Goal: Information Seeking & Learning: Check status

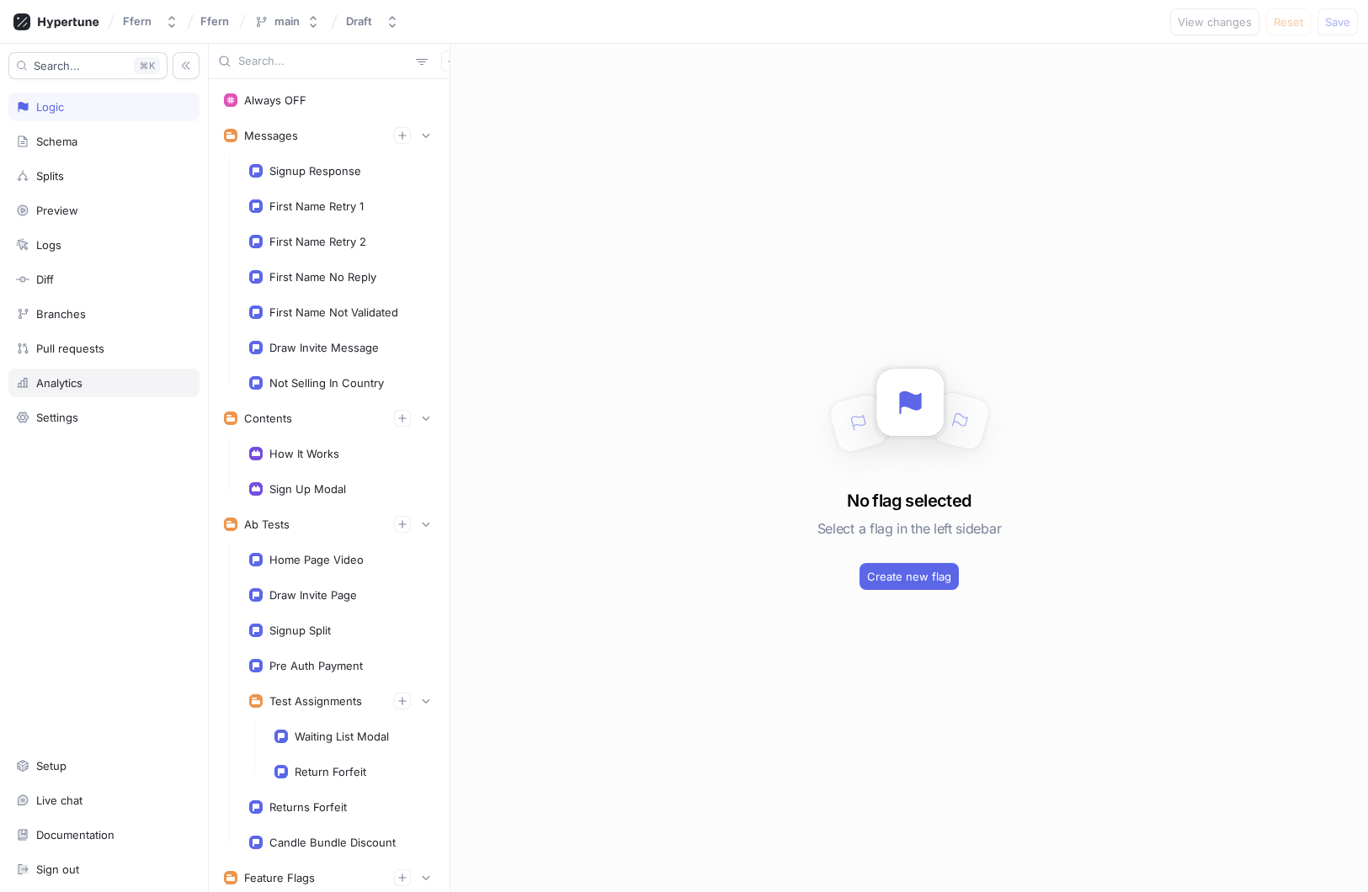
click at [108, 387] on div "Analytics" at bounding box center [104, 382] width 176 height 13
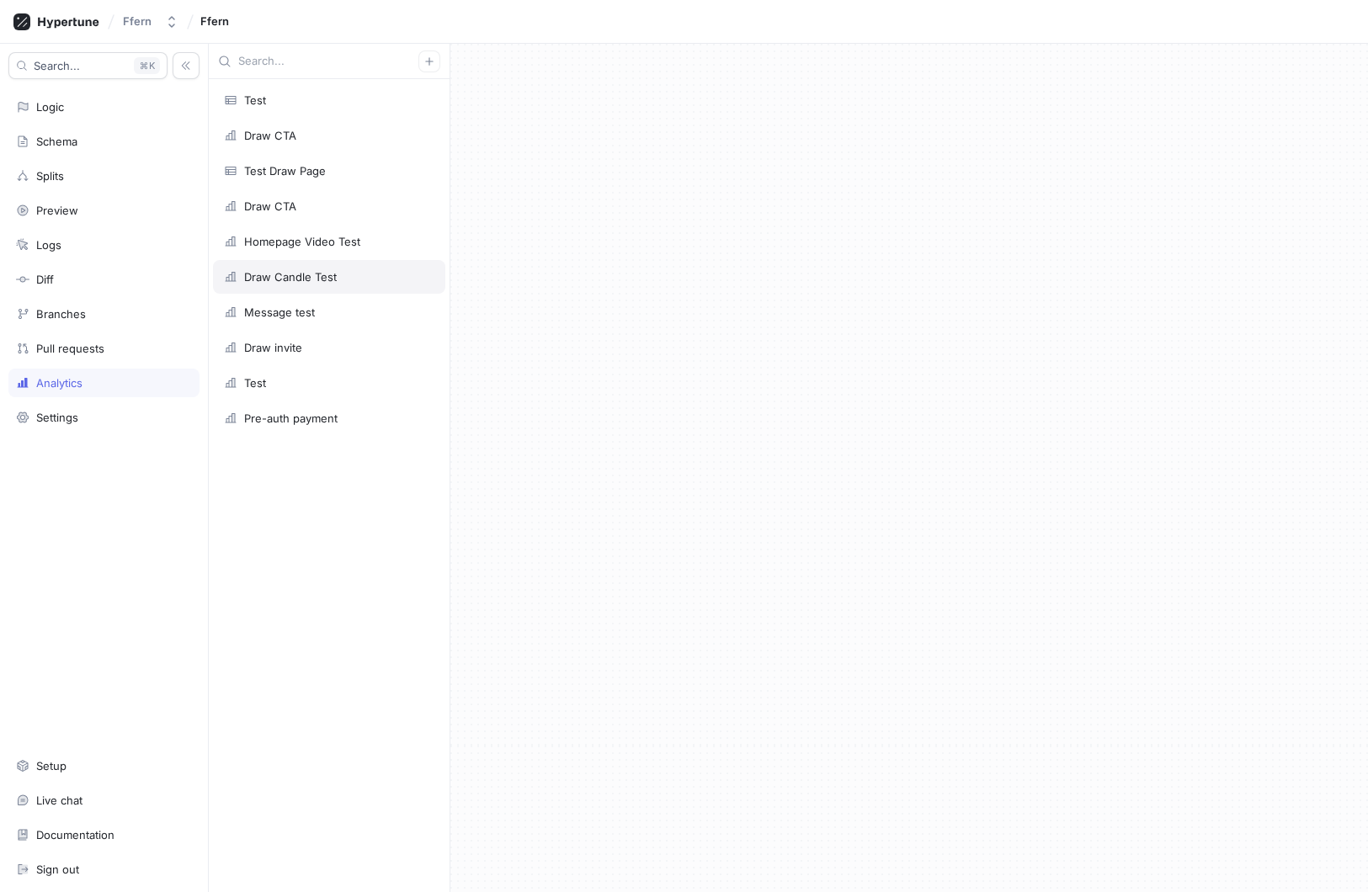
click at [375, 264] on div "Draw Candle Test" at bounding box center [329, 277] width 232 height 34
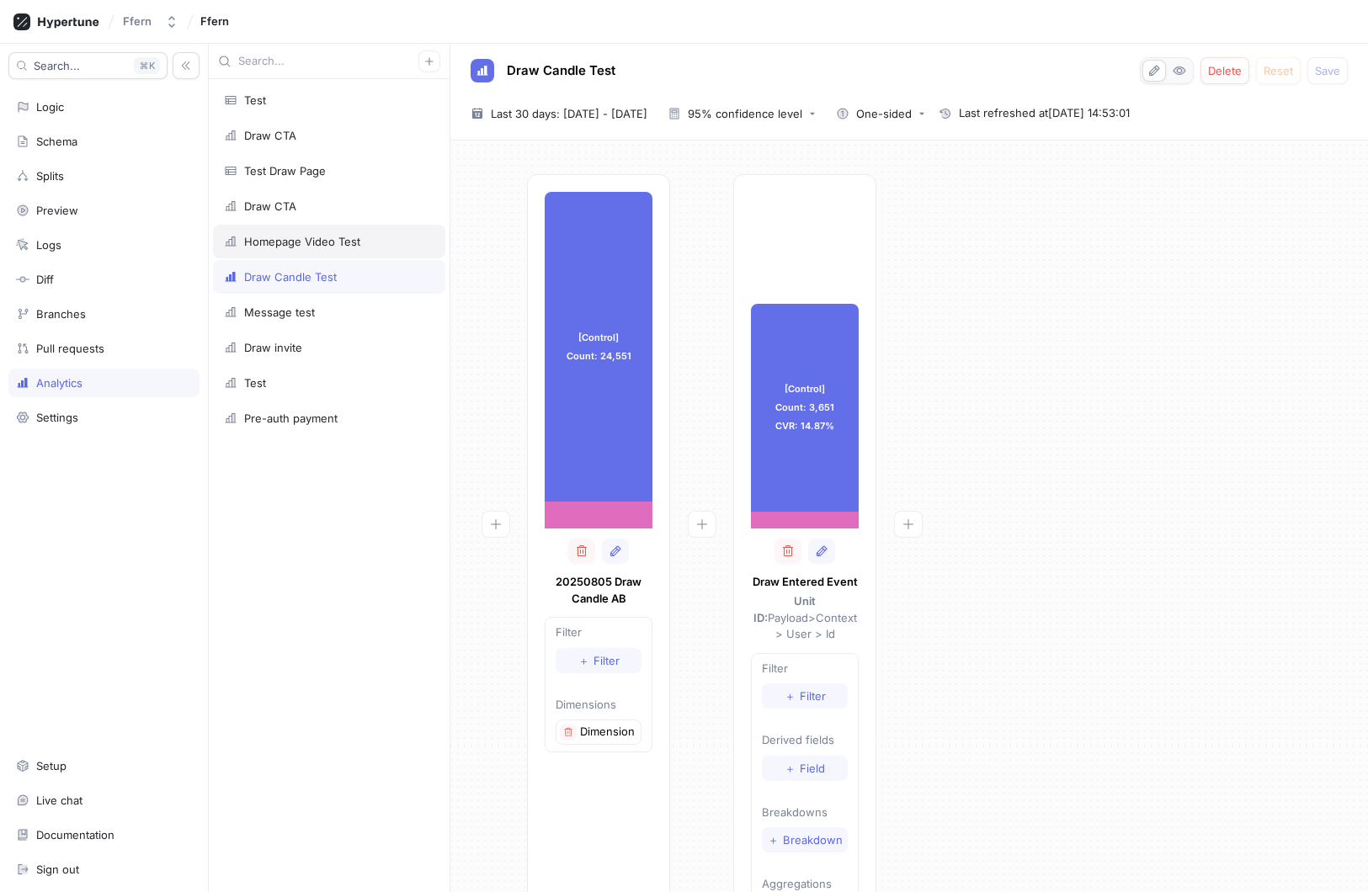
click at [367, 240] on div "Homepage Video Test" at bounding box center [329, 241] width 210 height 13
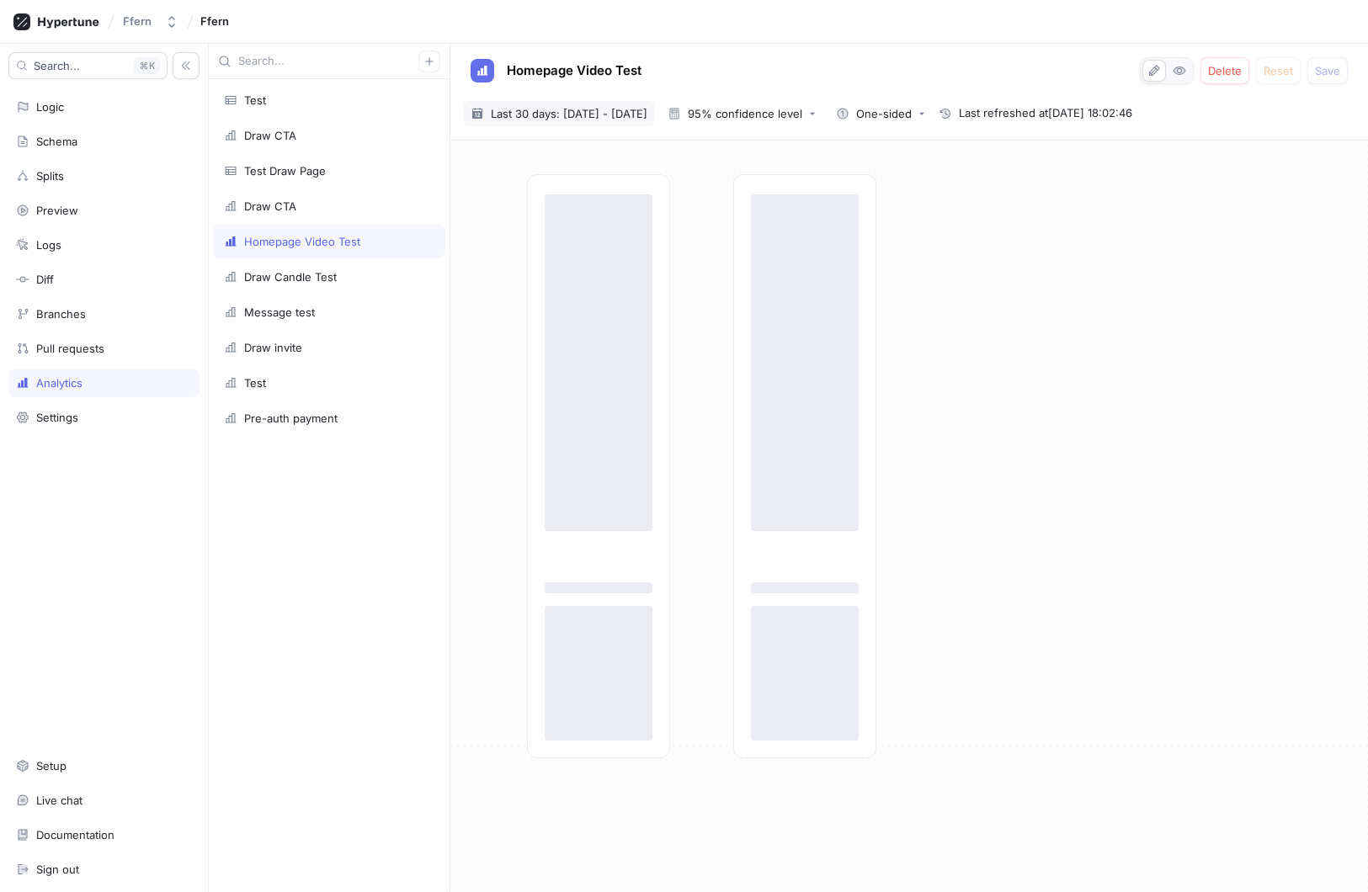
click at [647, 112] on span "Last 30 days: [DATE] - [DATE]" at bounding box center [569, 113] width 157 height 17
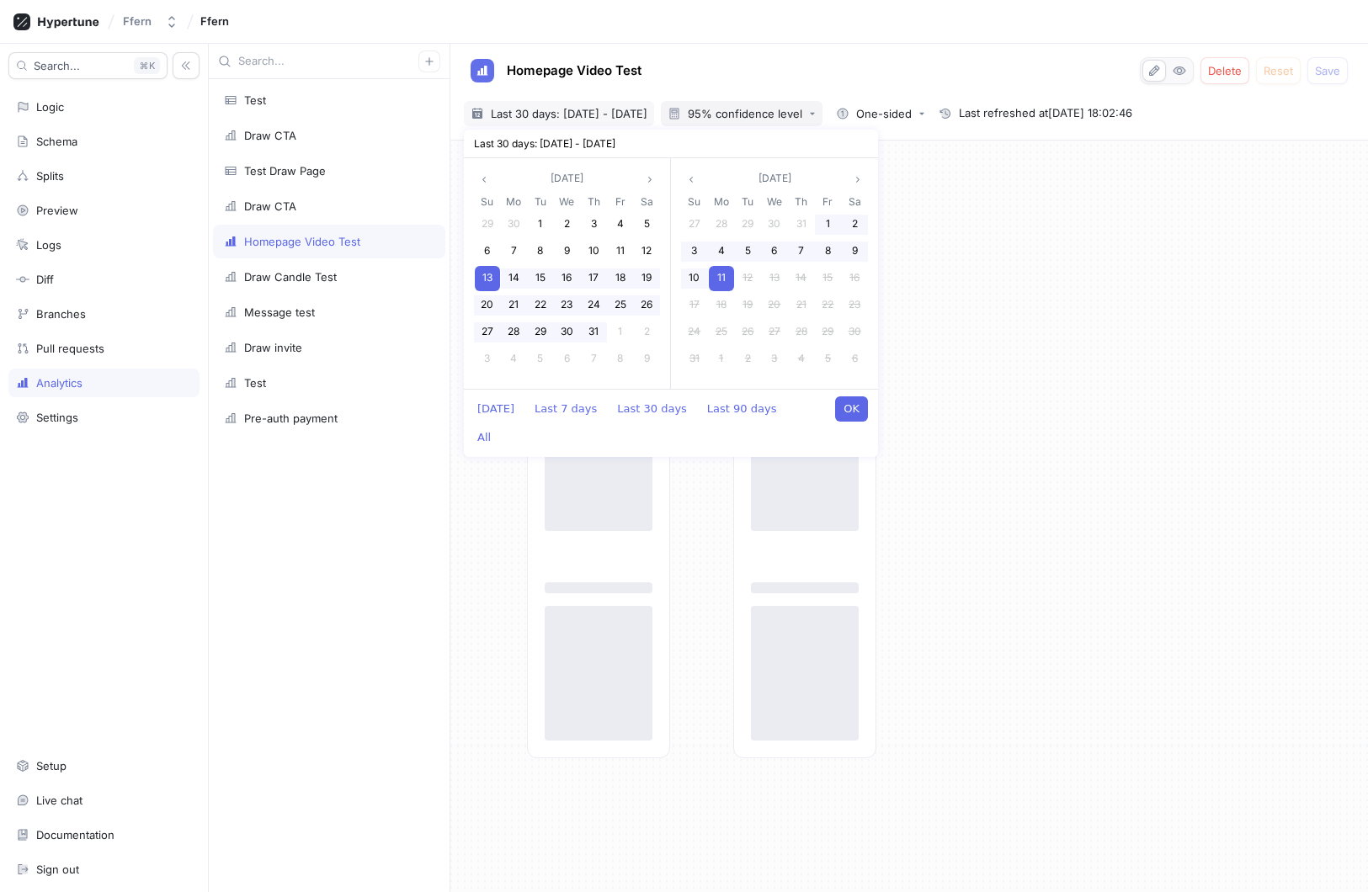
click at [802, 109] on div "95% confidence level" at bounding box center [745, 114] width 114 height 11
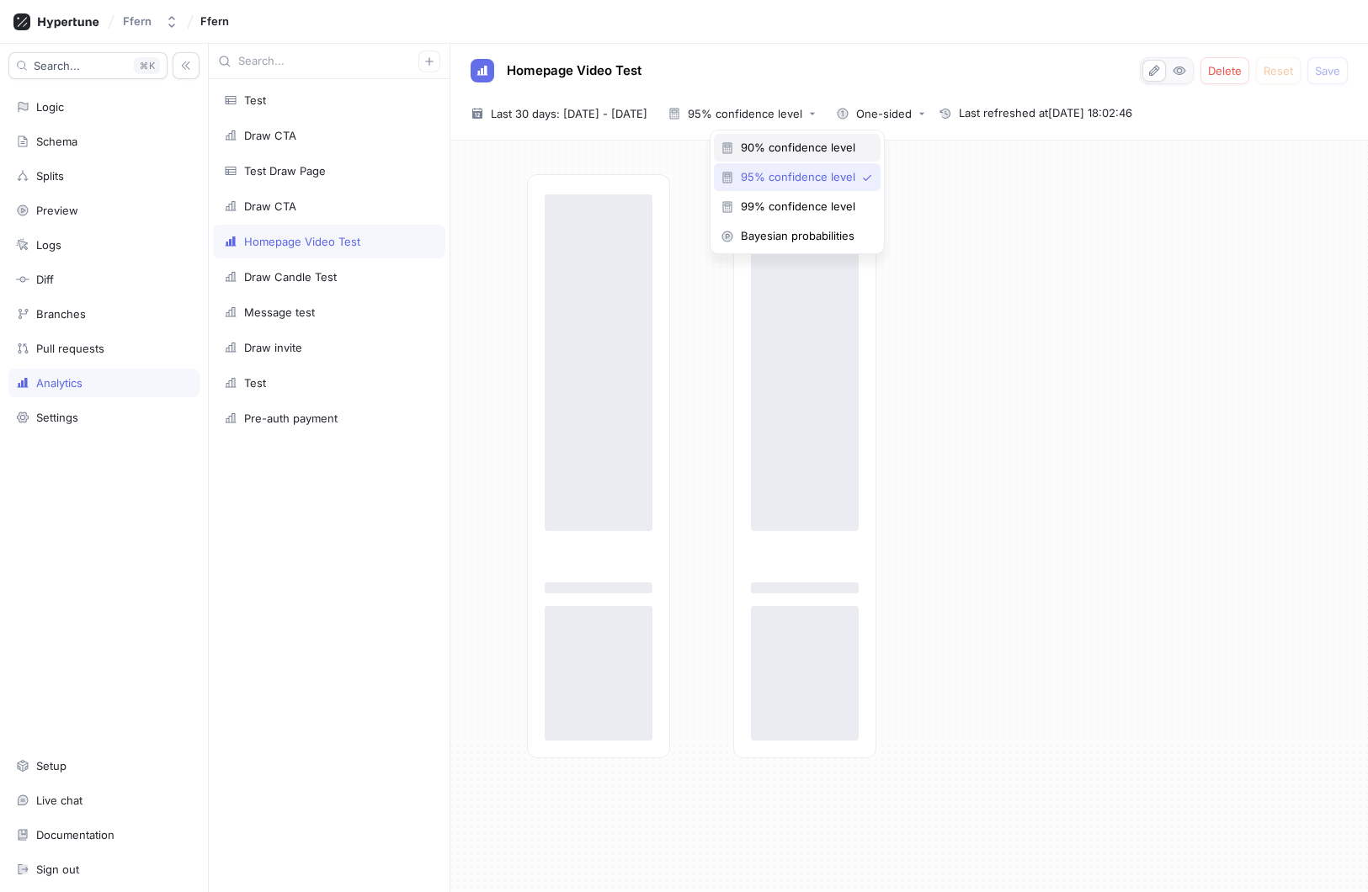
click at [819, 141] on span "90% confidence level" at bounding box center [803, 148] width 125 height 14
click at [912, 119] on div "One-sided" at bounding box center [874, 113] width 76 height 13
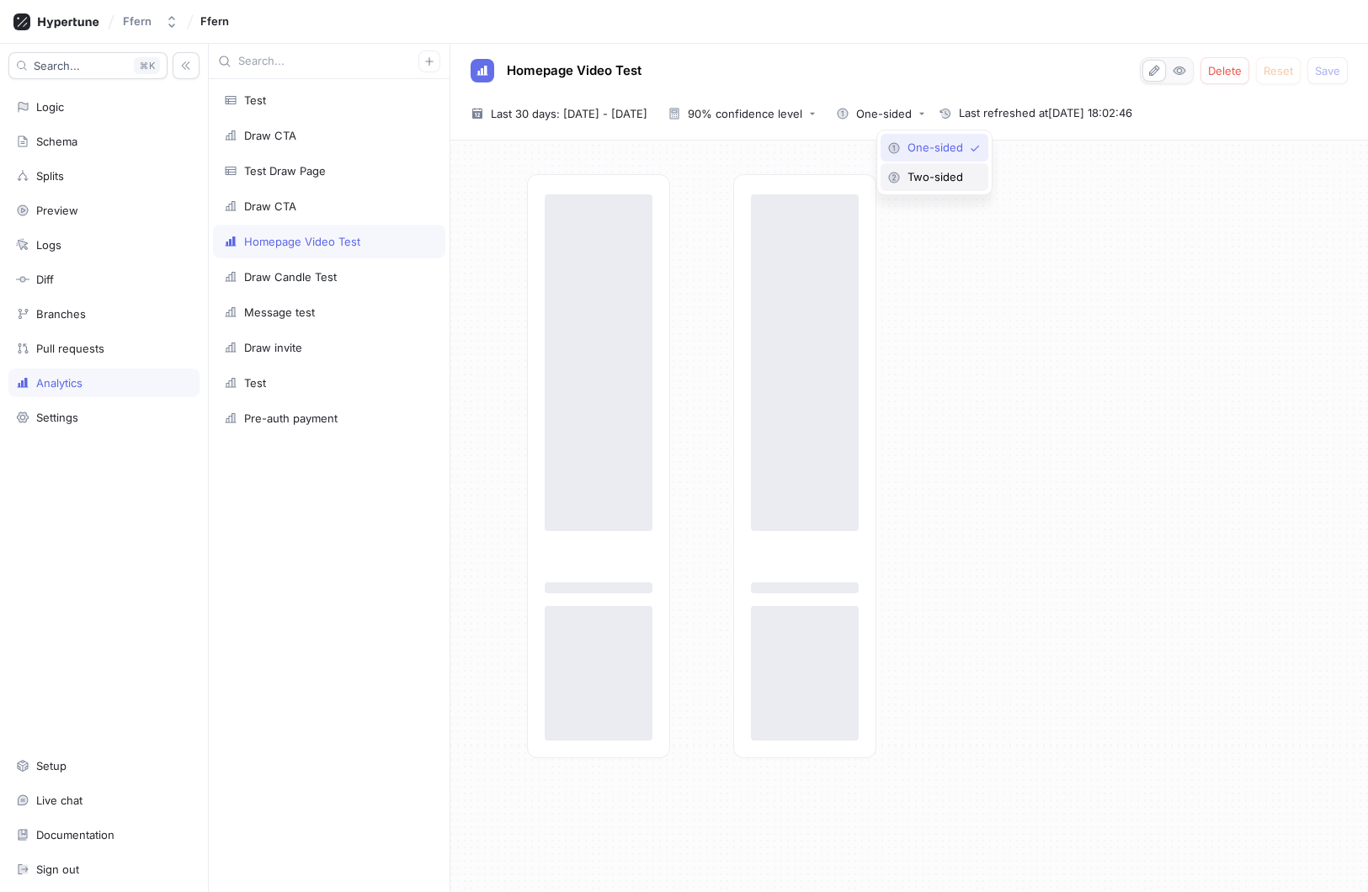
click at [940, 171] on span "Two-sided" at bounding box center [941, 177] width 66 height 14
click at [962, 301] on div "‌ ‌ ‌ ‌ ‌ ‌" at bounding box center [941, 466] width 828 height 584
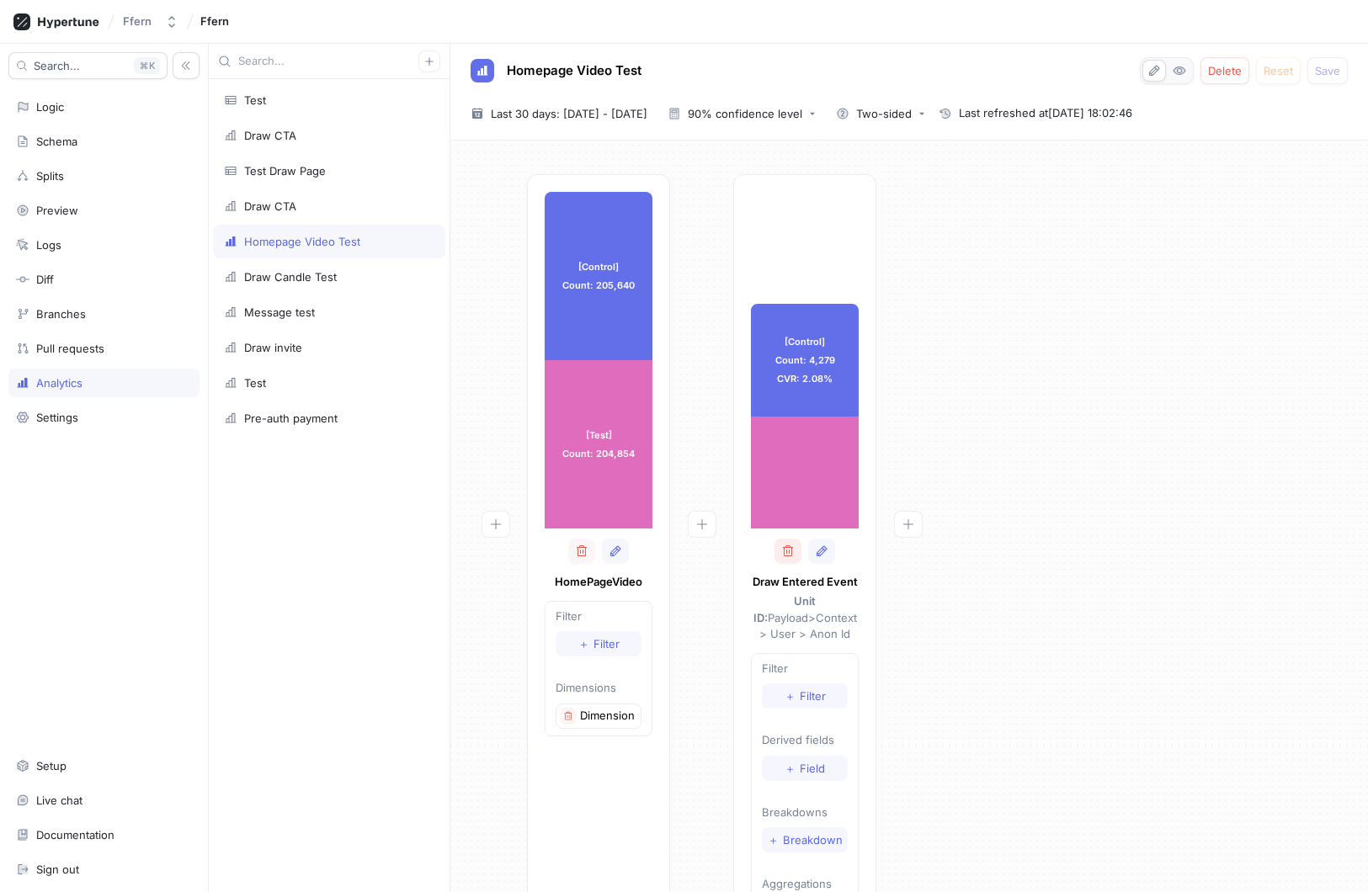
click at [788, 551] on icon "button" at bounding box center [787, 551] width 13 height 13
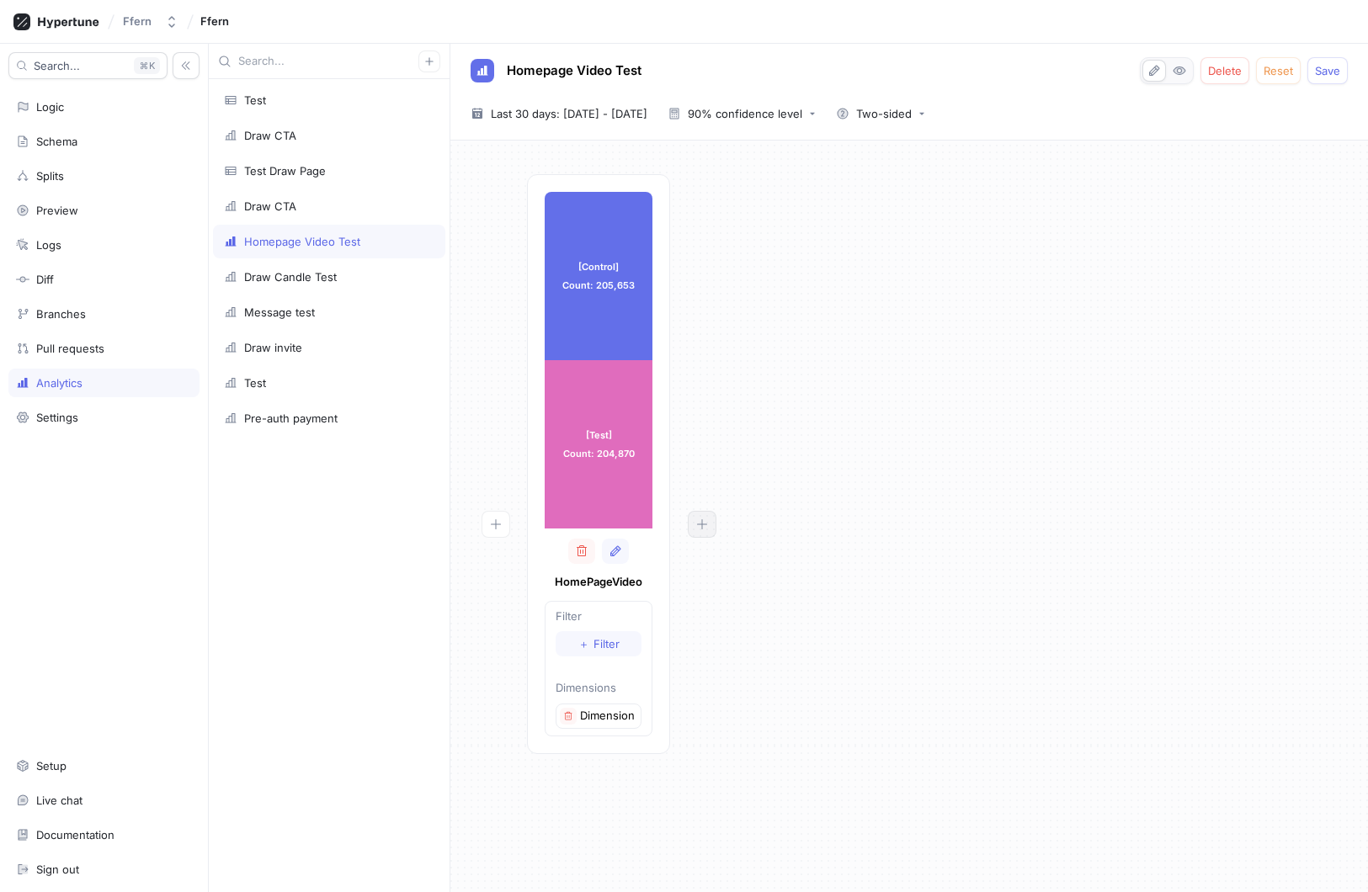
click at [699, 525] on icon "button" at bounding box center [701, 524] width 13 height 13
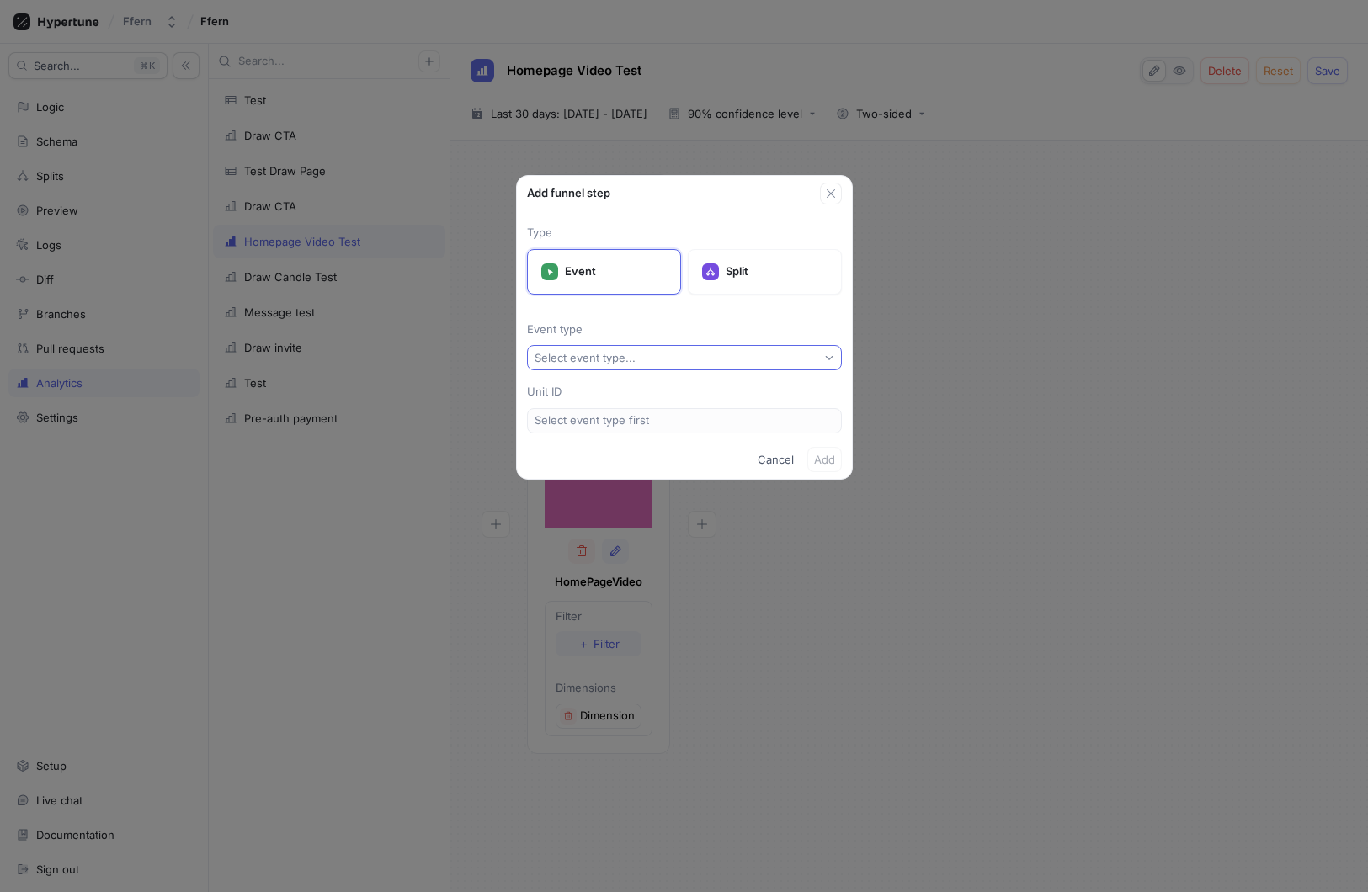
click at [715, 349] on button "Select event type..." at bounding box center [684, 357] width 315 height 25
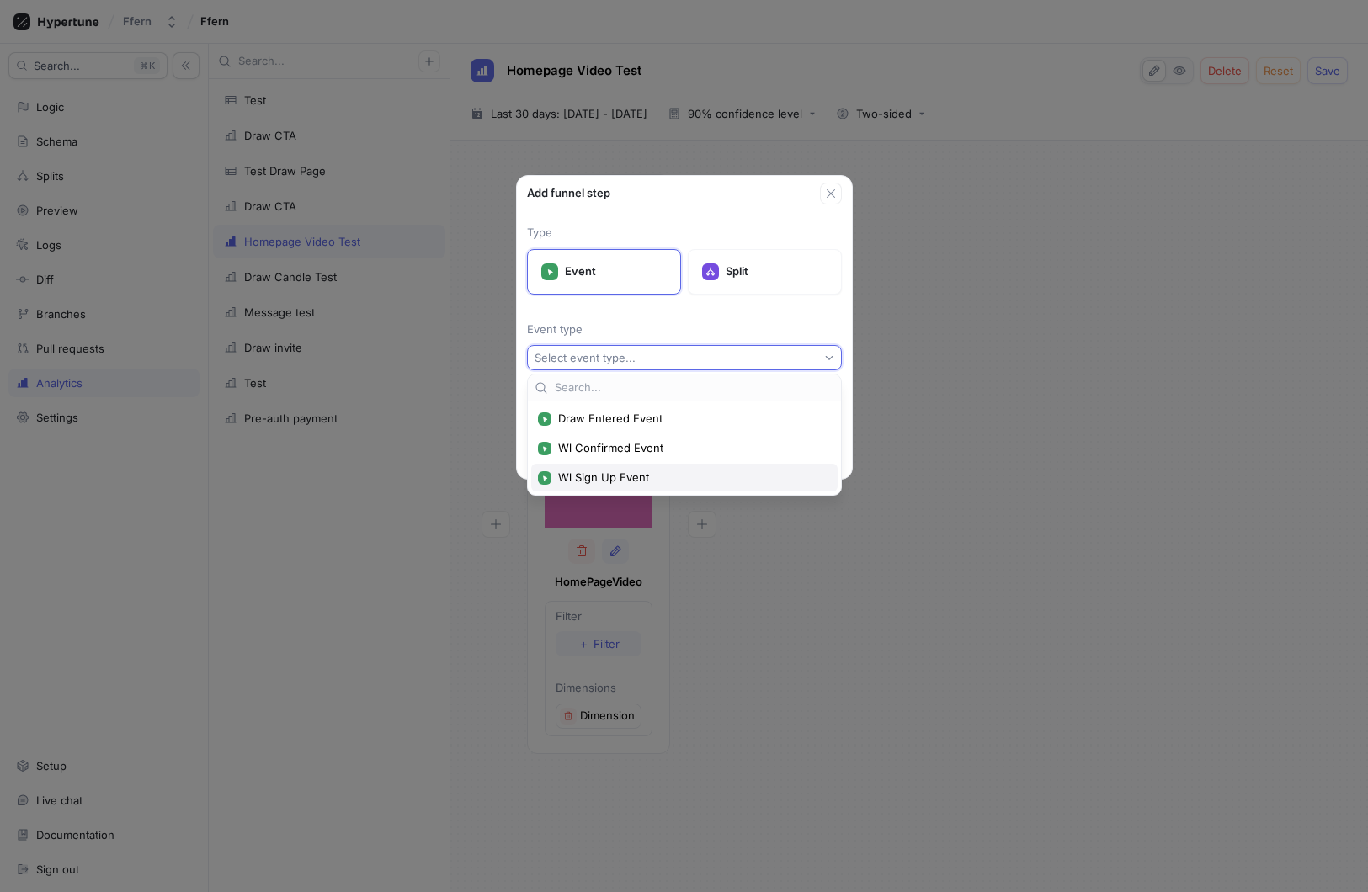
click at [663, 486] on div "Wl Sign Up Event" at bounding box center [684, 478] width 306 height 28
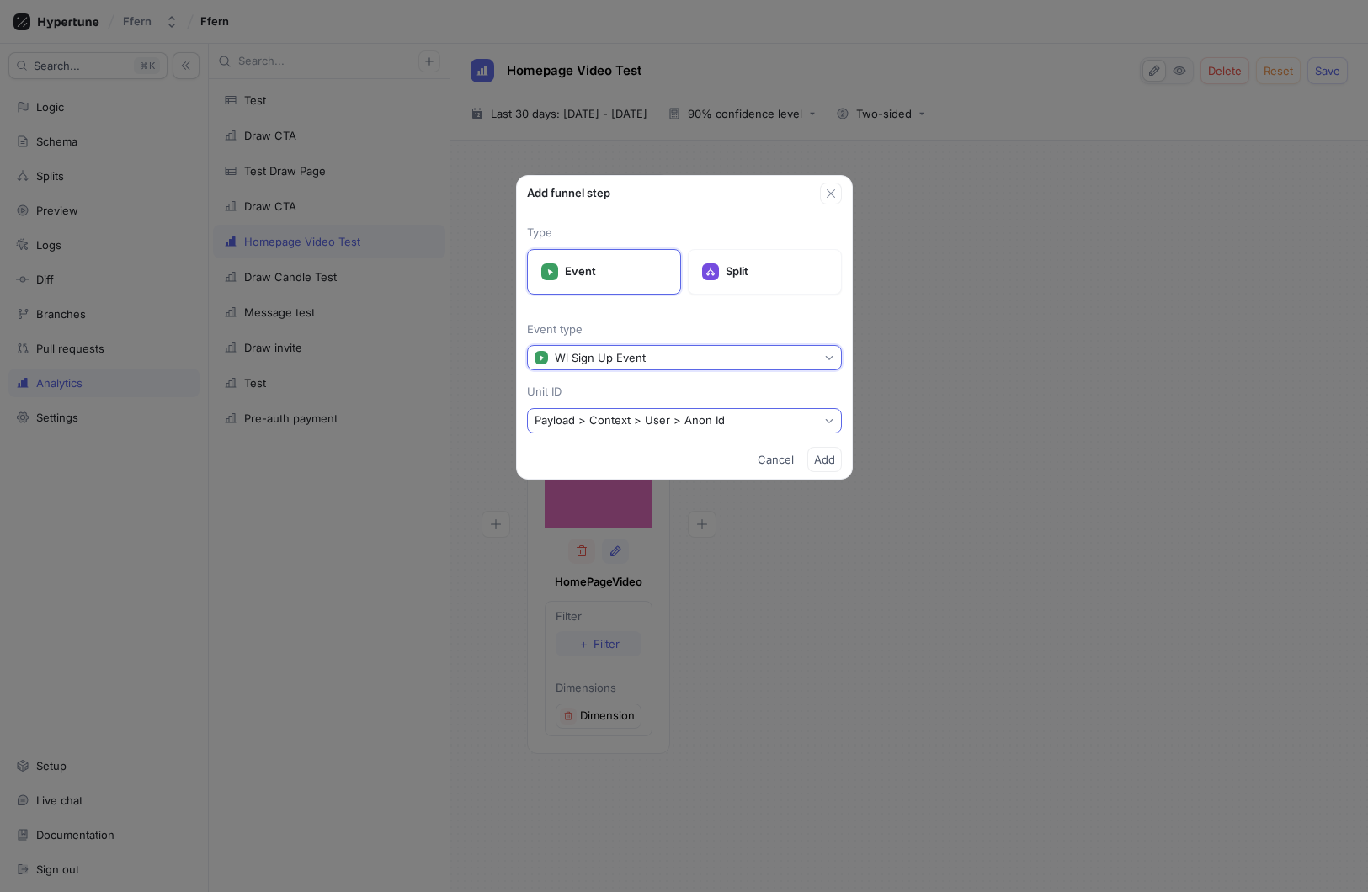
click at [790, 417] on button "Payload > Context > User > Anon Id" at bounding box center [684, 420] width 315 height 25
click at [921, 396] on div "Add funnel step Type Event Split Event type Wl Sign Up Event Unit ID Payload > …" at bounding box center [684, 446] width 1368 height 892
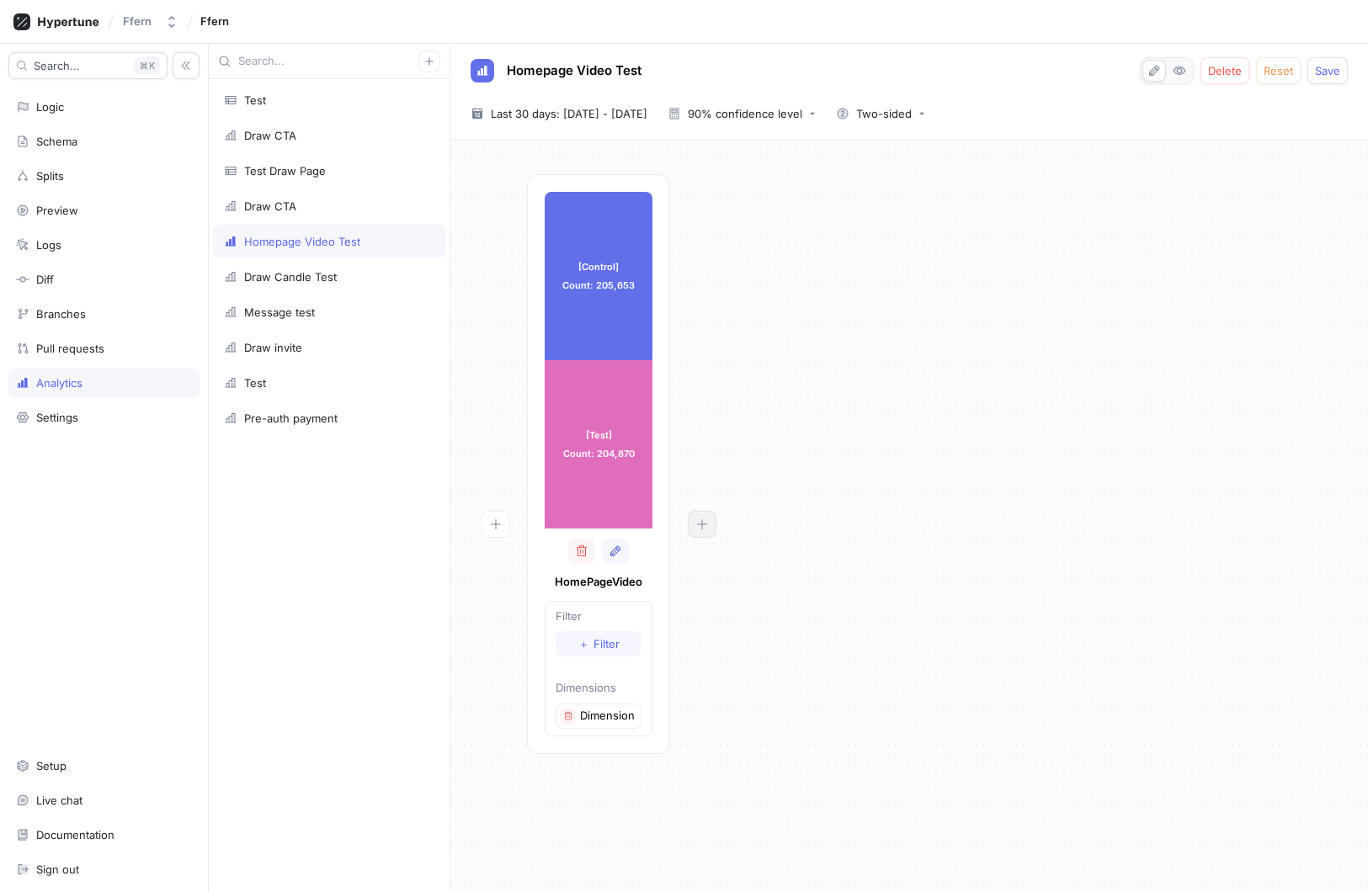
click at [709, 525] on button "button" at bounding box center [702, 524] width 29 height 27
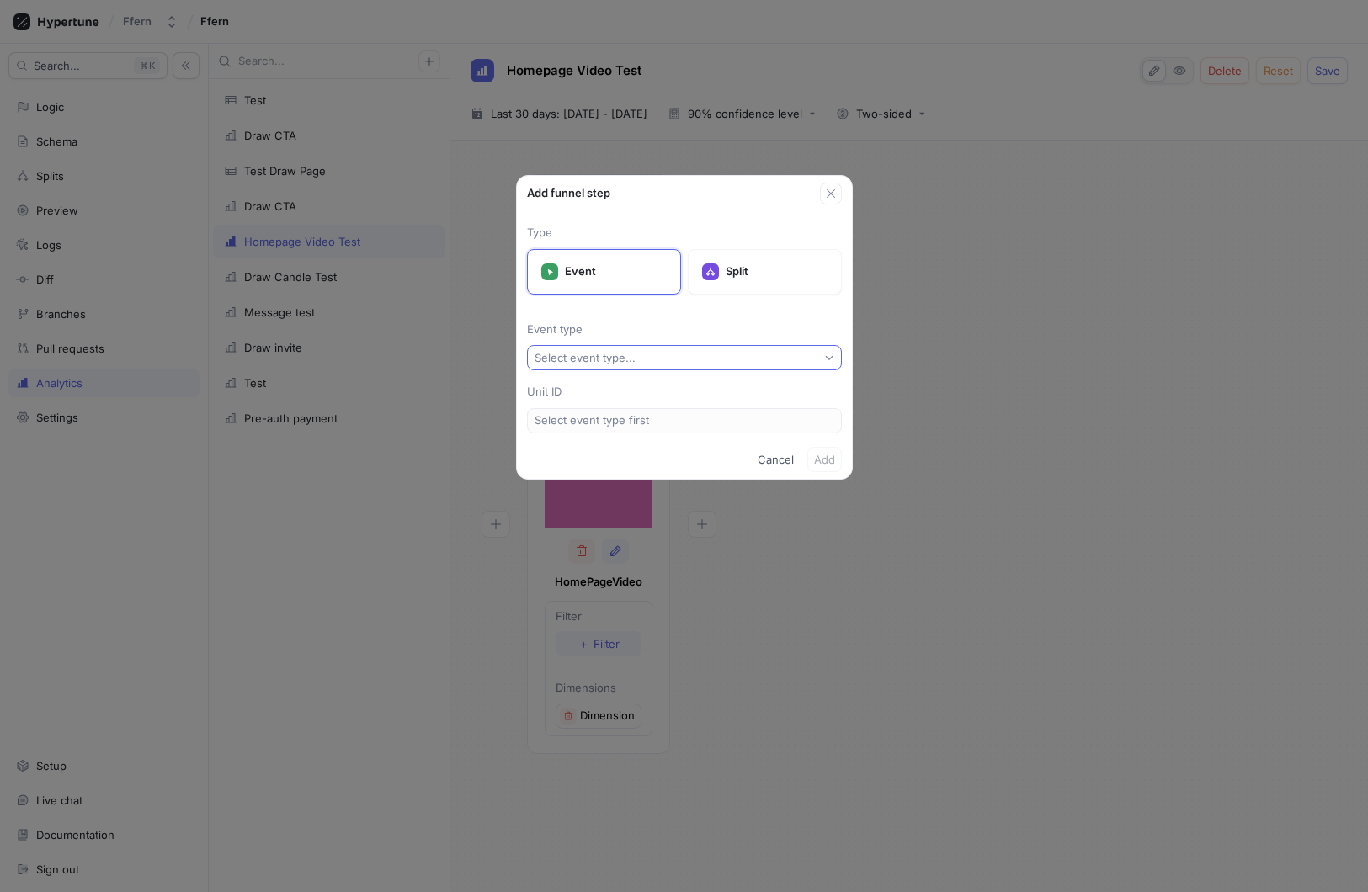
click at [710, 360] on button "Select event type..." at bounding box center [684, 357] width 315 height 25
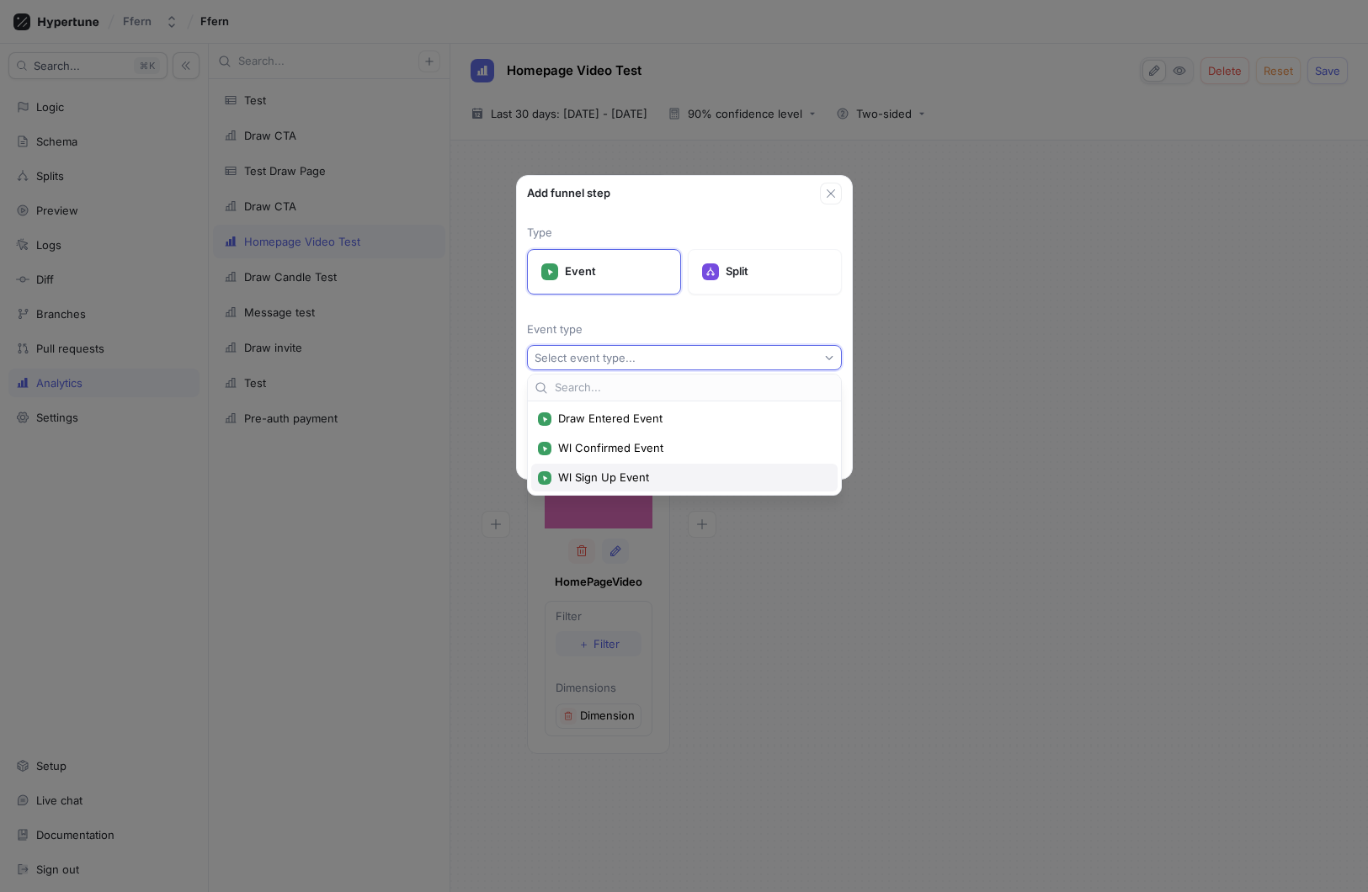
click at [714, 477] on span "Wl Sign Up Event" at bounding box center [690, 478] width 264 height 14
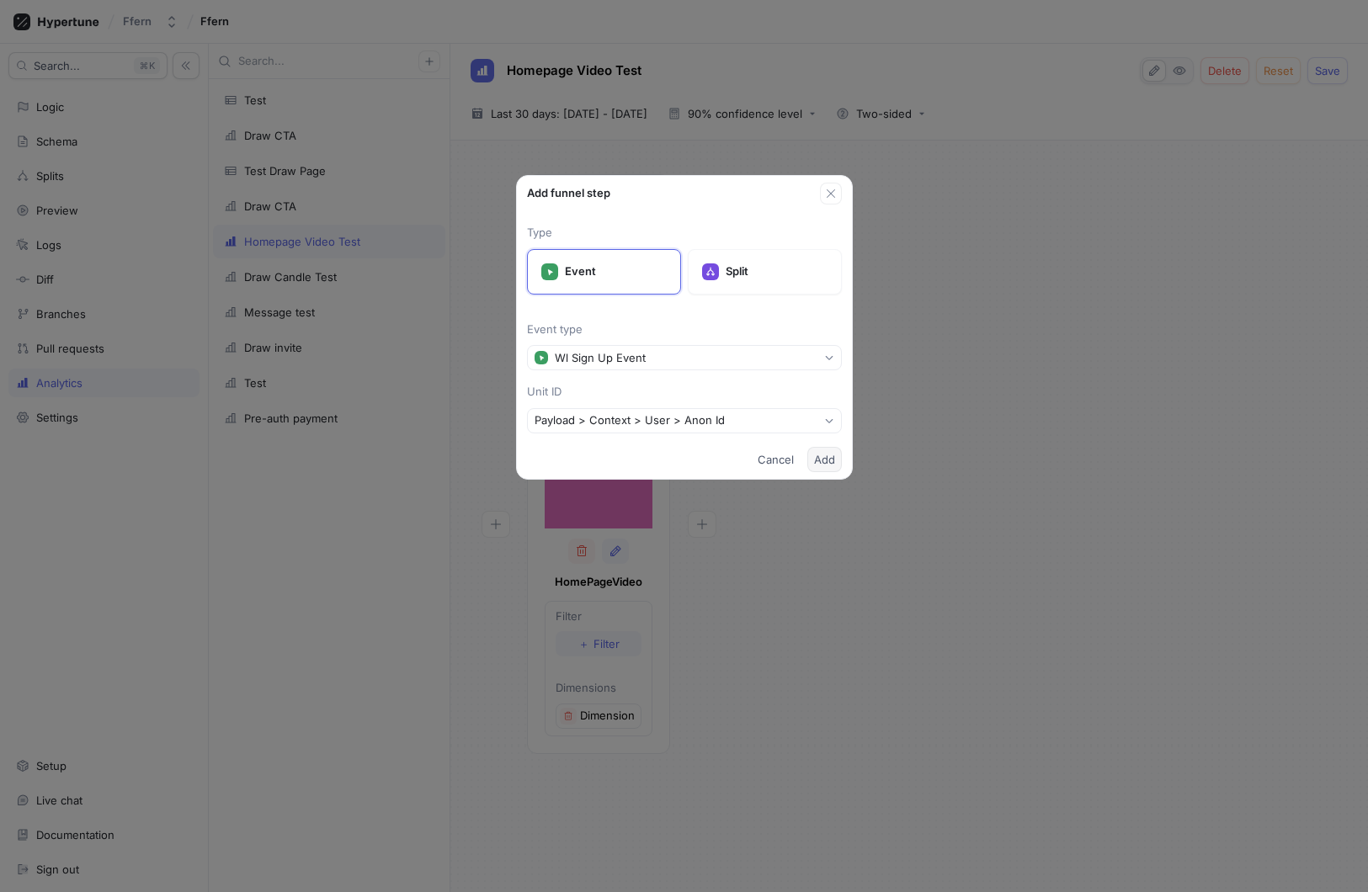
click at [824, 456] on span "Add" at bounding box center [824, 460] width 21 height 10
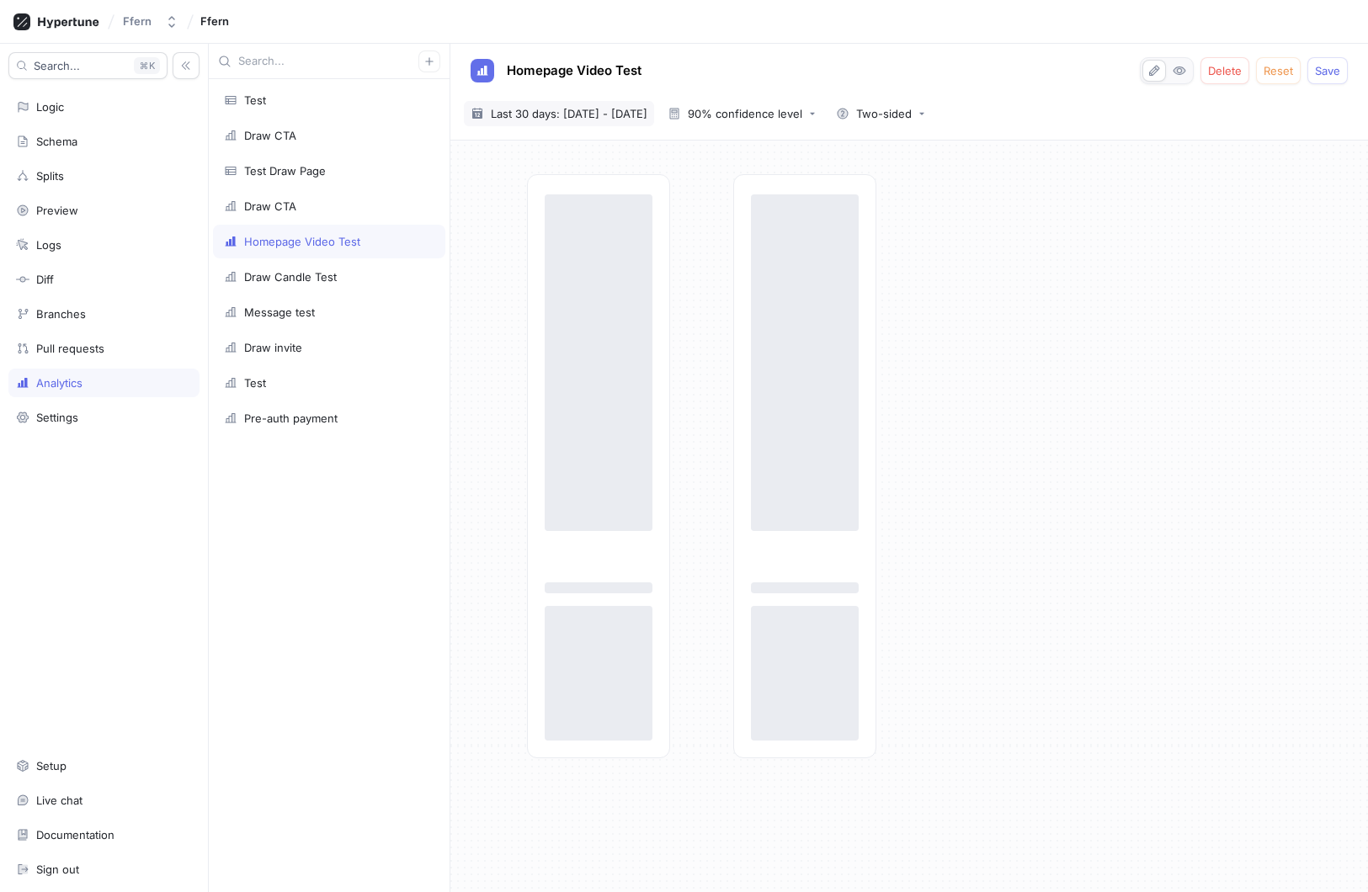
click at [588, 119] on span "Last 30 days: [DATE] - [DATE]" at bounding box center [569, 113] width 157 height 17
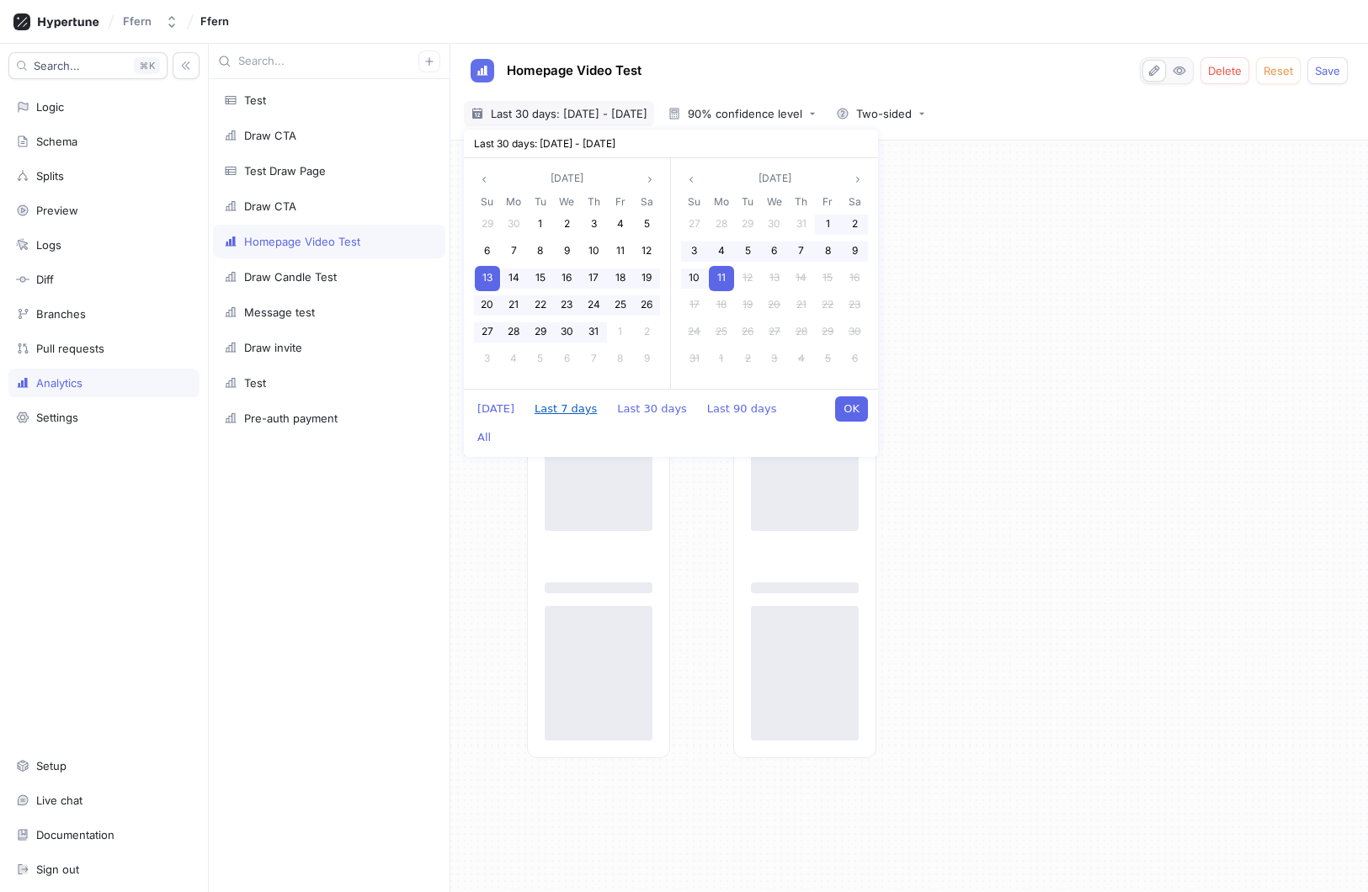
click at [547, 405] on button "Last 7 days" at bounding box center [565, 409] width 79 height 25
type input "[DATE] ~ [DATE]"
